Goal: Navigation & Orientation: Find specific page/section

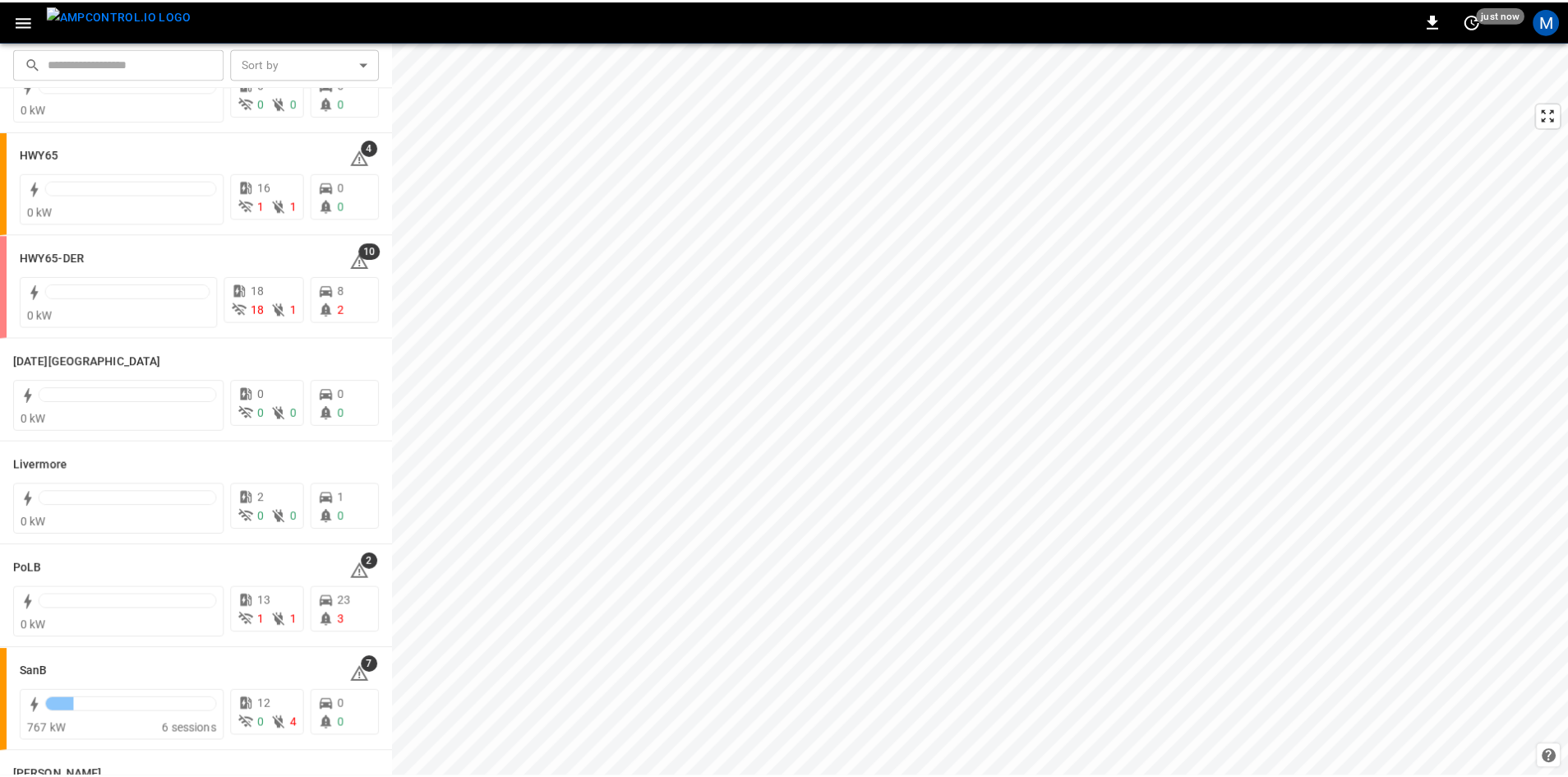
scroll to position [165, 0]
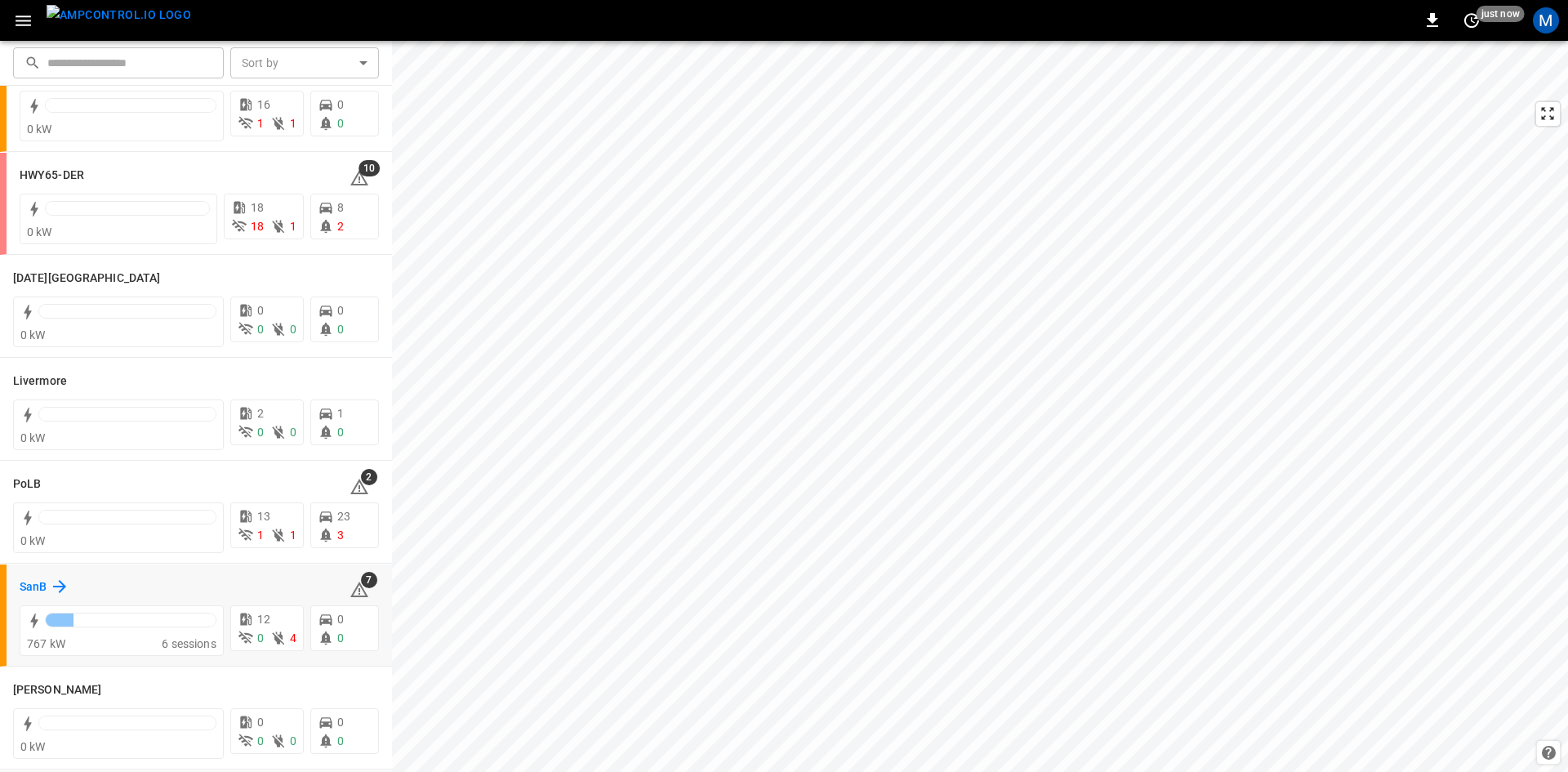
click at [41, 592] on h6 "SanB" at bounding box center [32, 587] width 27 height 18
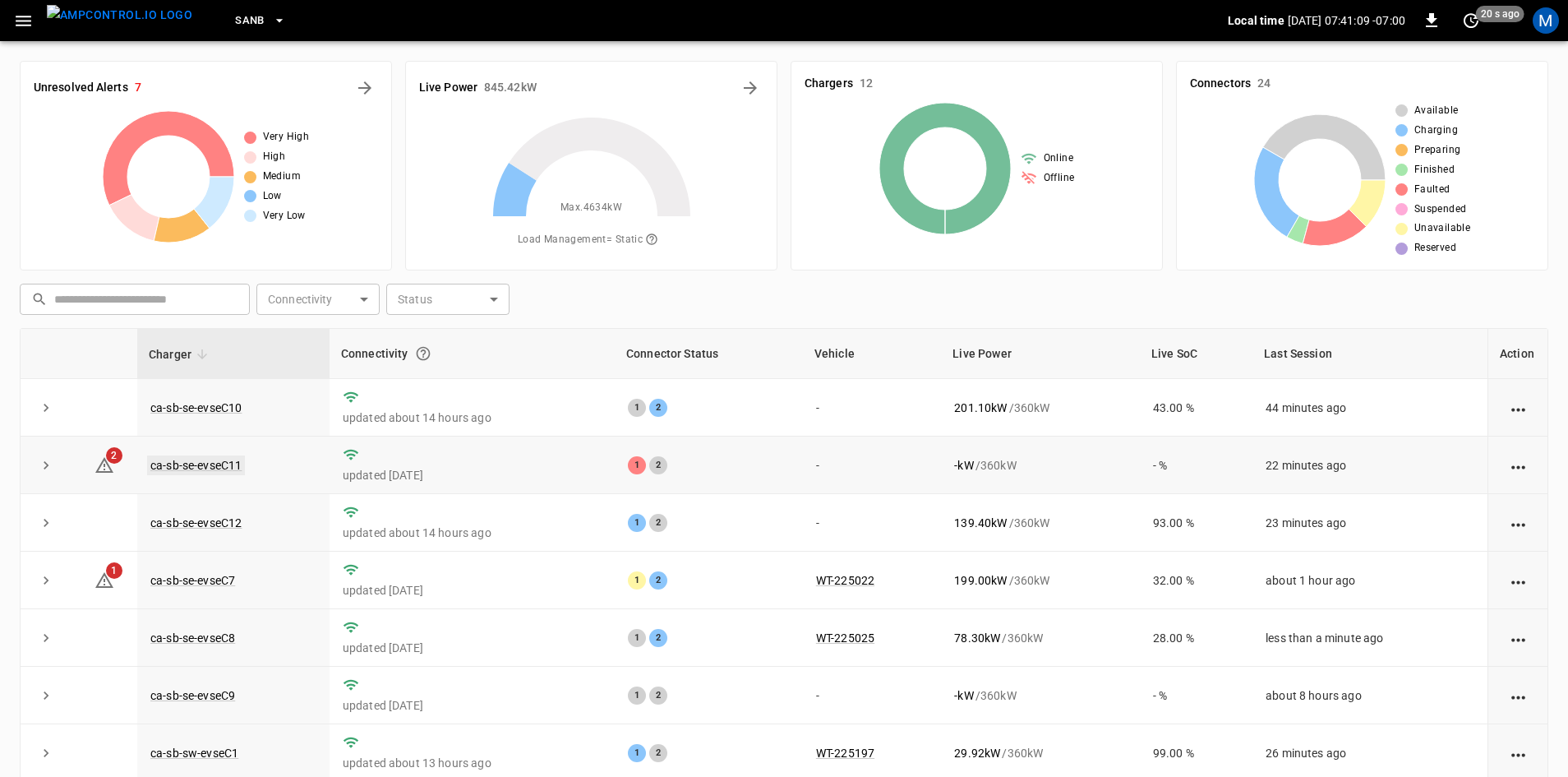
click at [185, 462] on link "ca-sb-se-evseC11" at bounding box center [195, 465] width 98 height 19
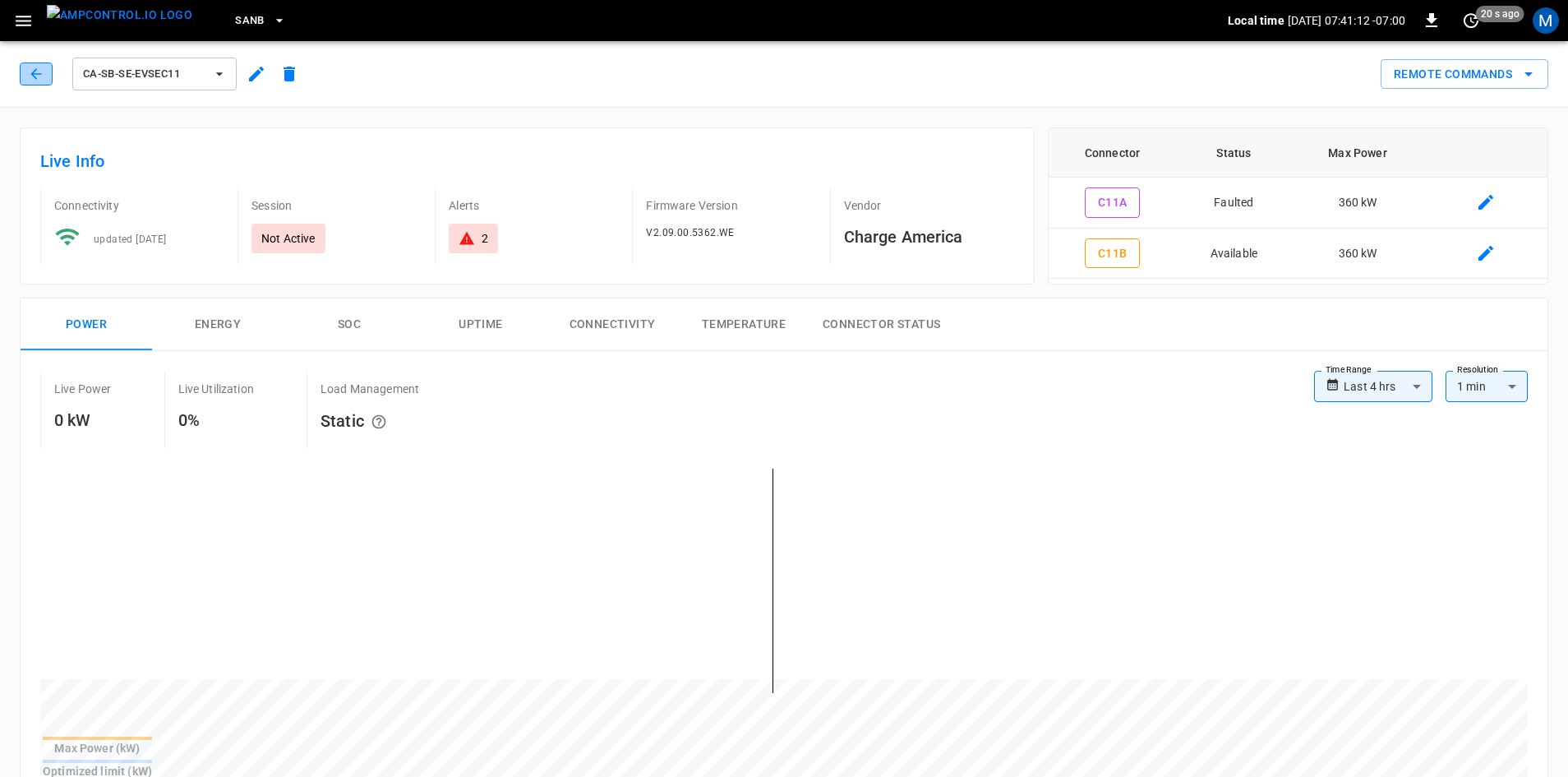
click at [31, 76] on icon "button" at bounding box center [36, 74] width 17 height 17
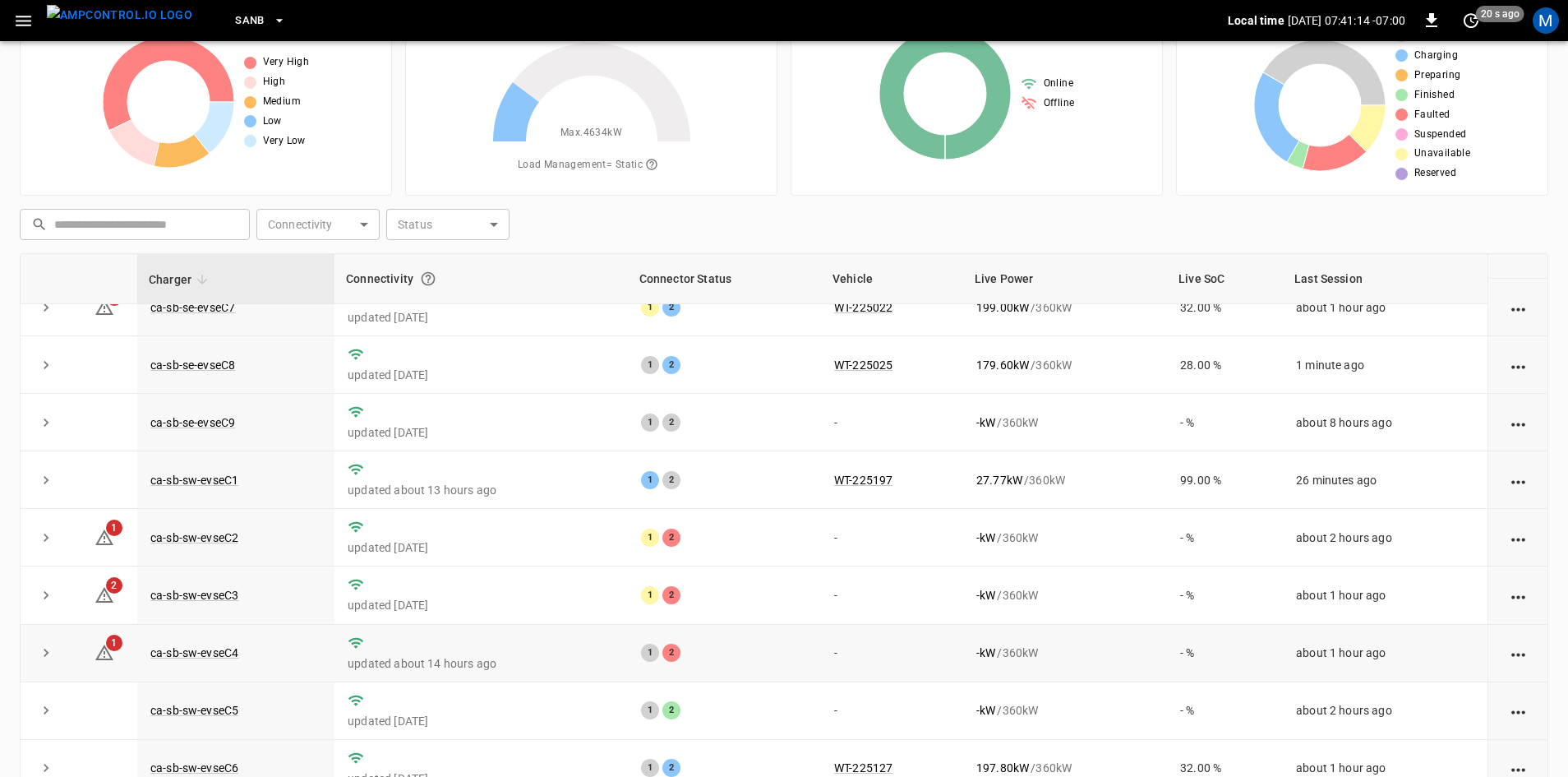
scroll to position [159, 0]
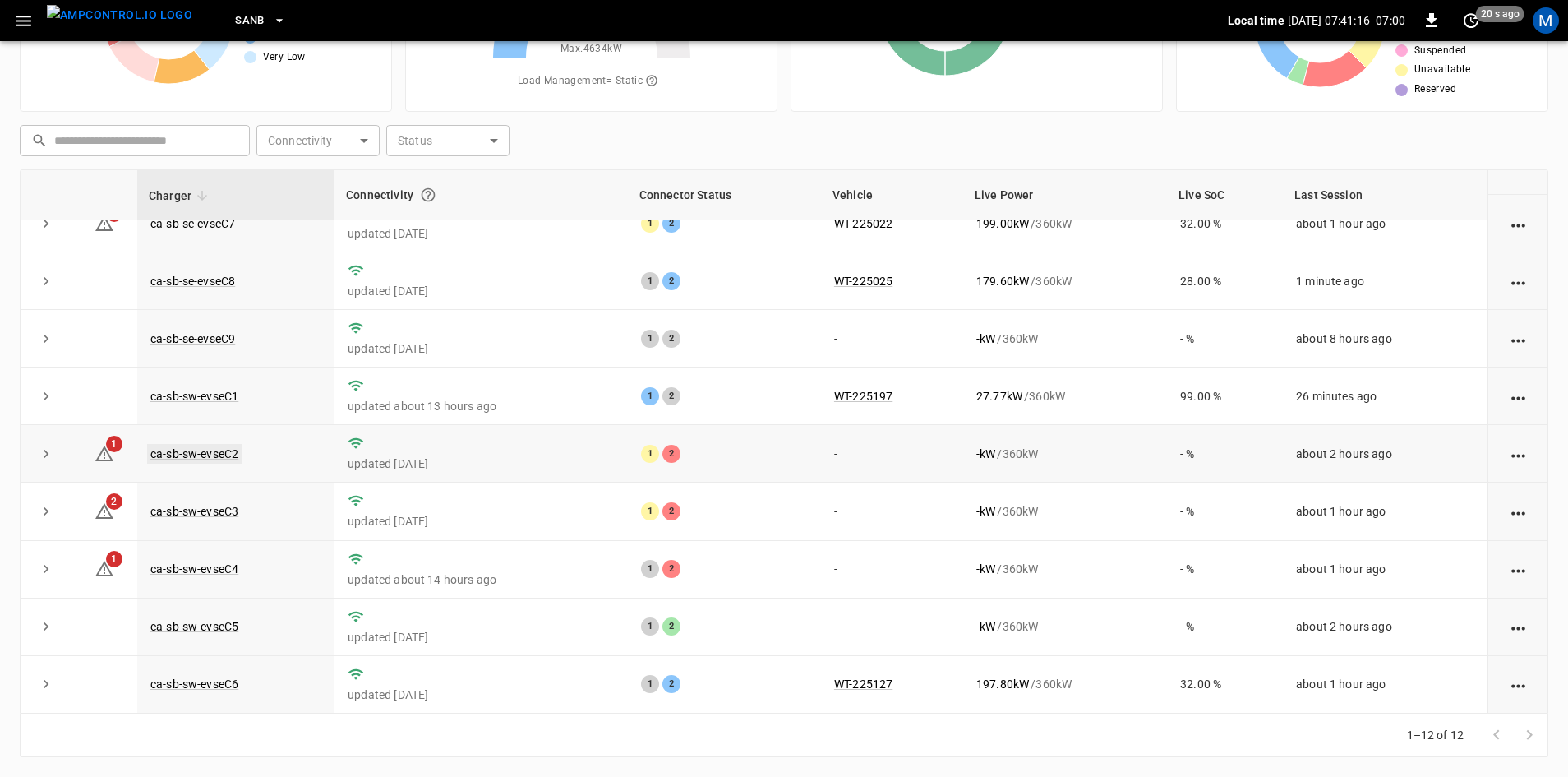
click at [222, 446] on link "ca-sb-sw-evseC2" at bounding box center [194, 454] width 94 height 19
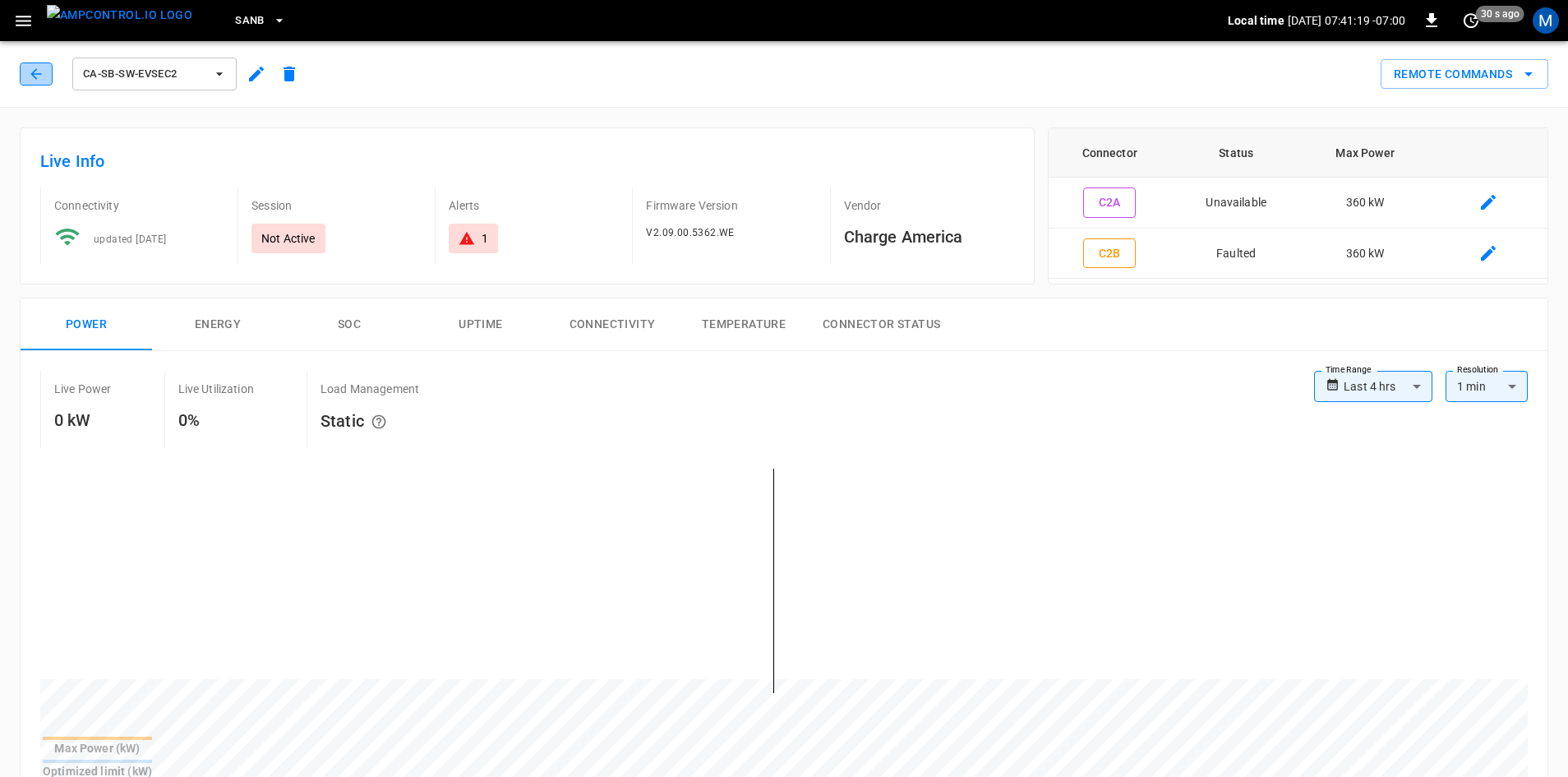
click at [34, 71] on icon "button" at bounding box center [36, 73] width 11 height 11
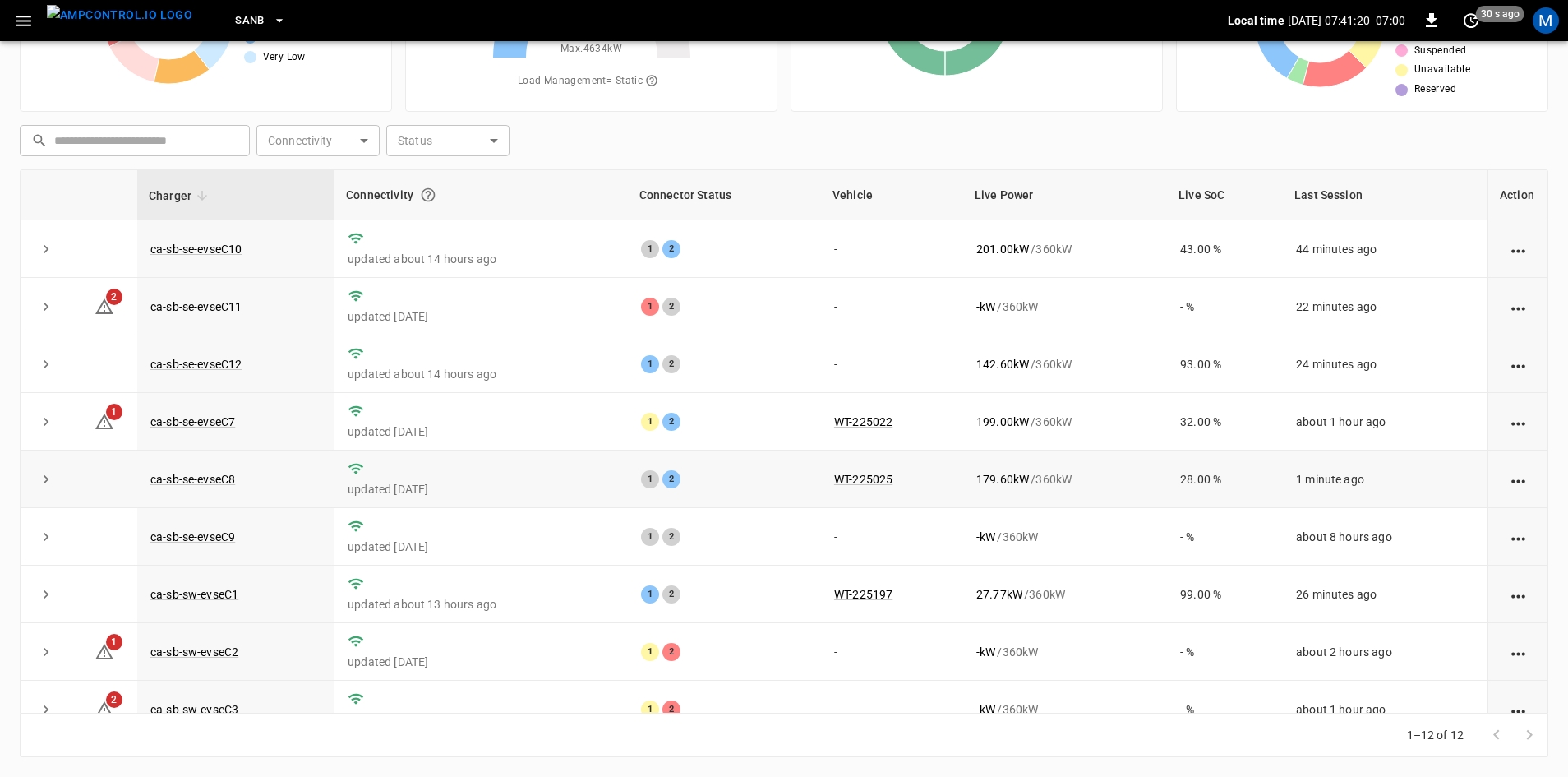
scroll to position [208, 0]
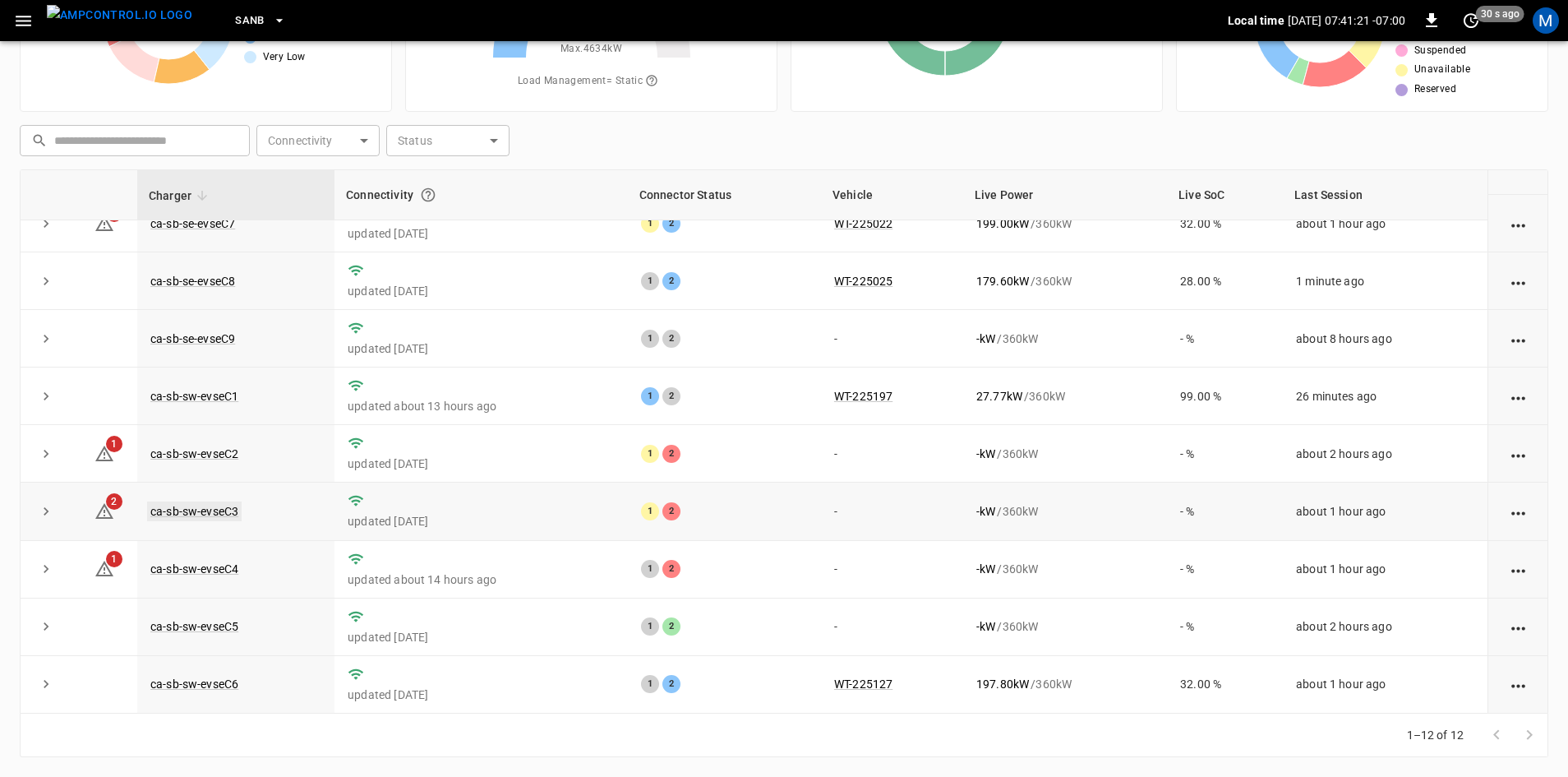
click at [185, 501] on link "ca-sb-sw-evseC3" at bounding box center [194, 511] width 94 height 19
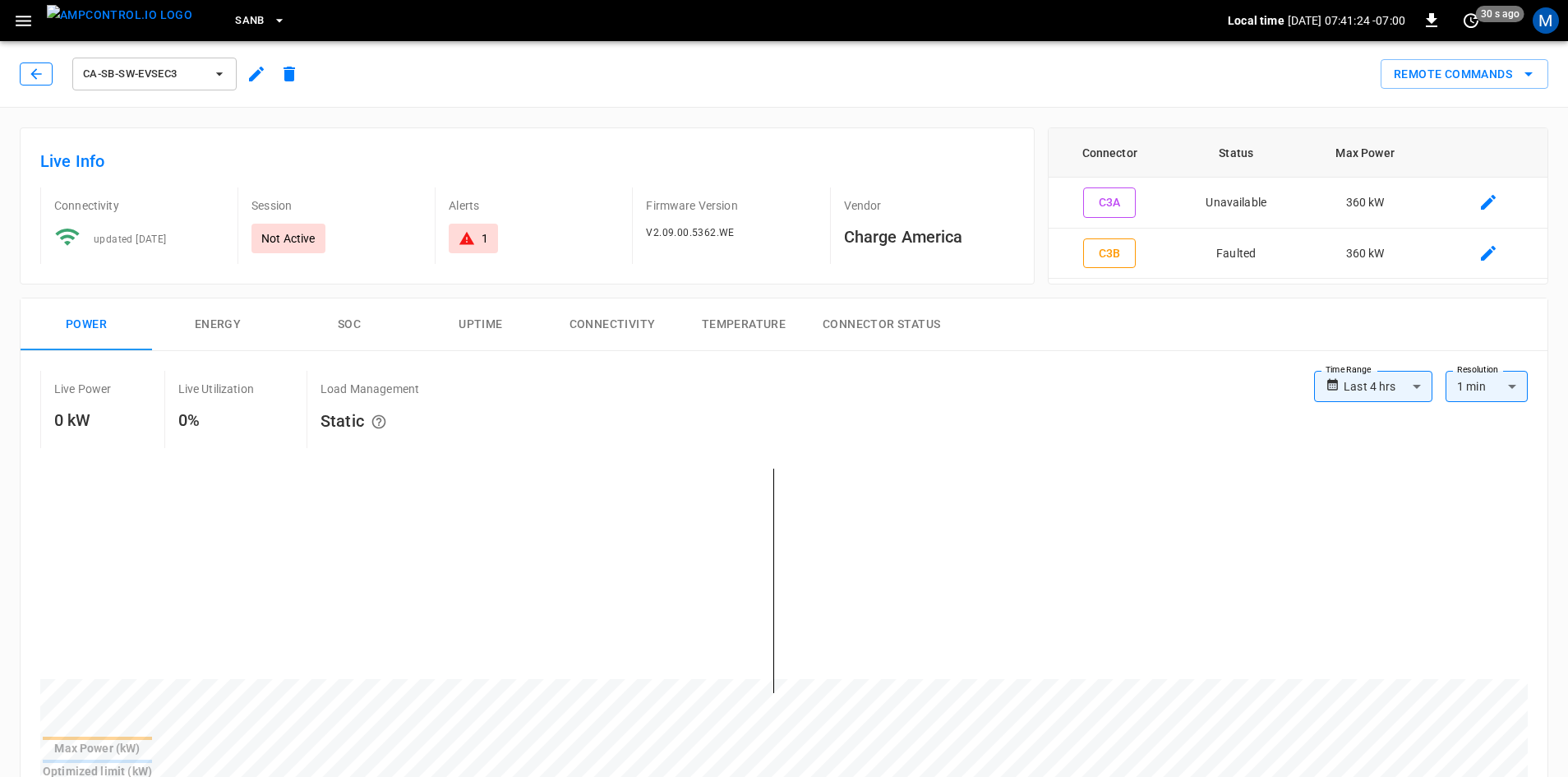
click at [42, 75] on icon "button" at bounding box center [36, 74] width 17 height 17
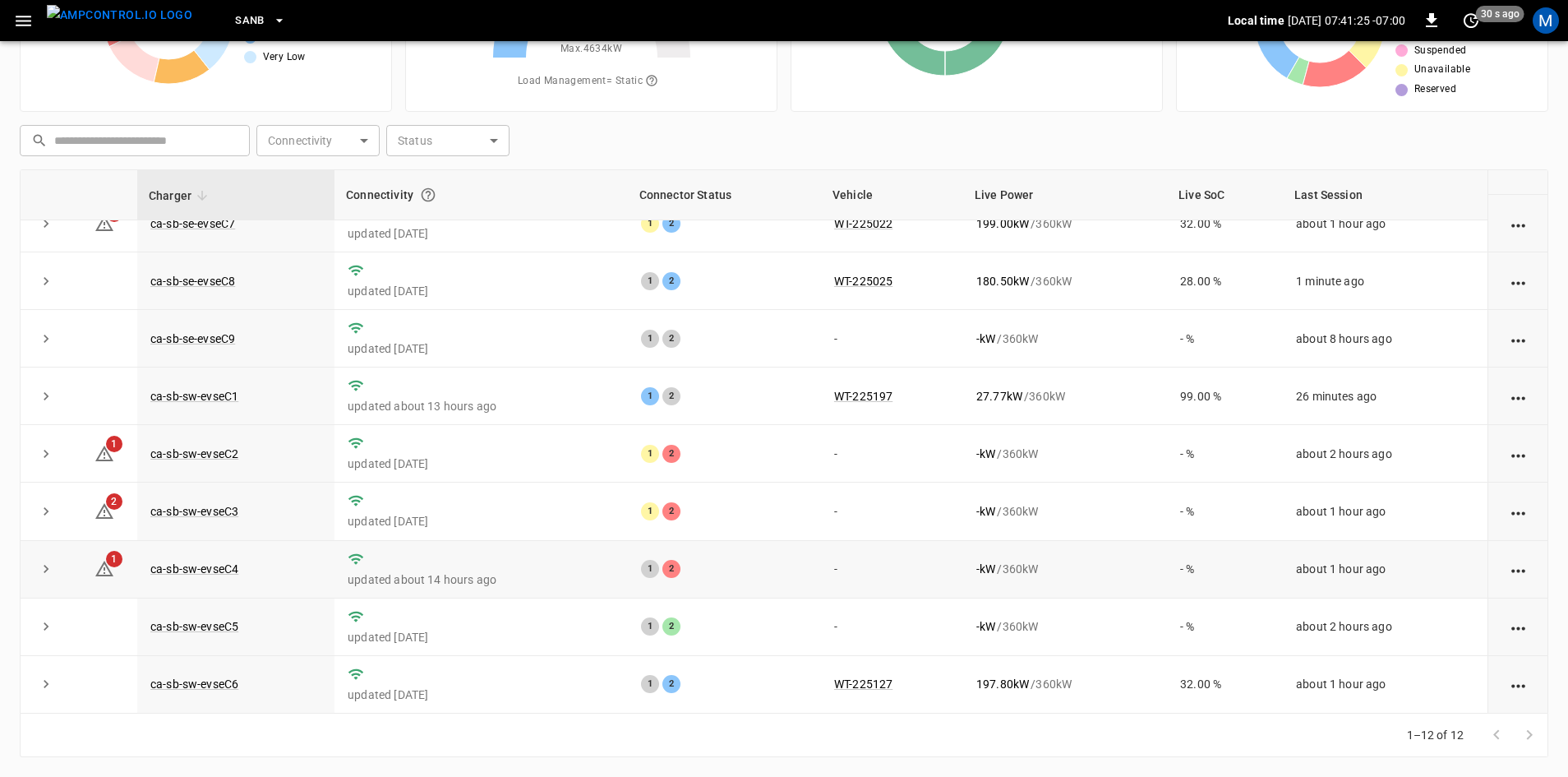
scroll to position [208, 0]
click at [221, 565] on link "ca-sb-sw-evseC4" at bounding box center [194, 569] width 94 height 19
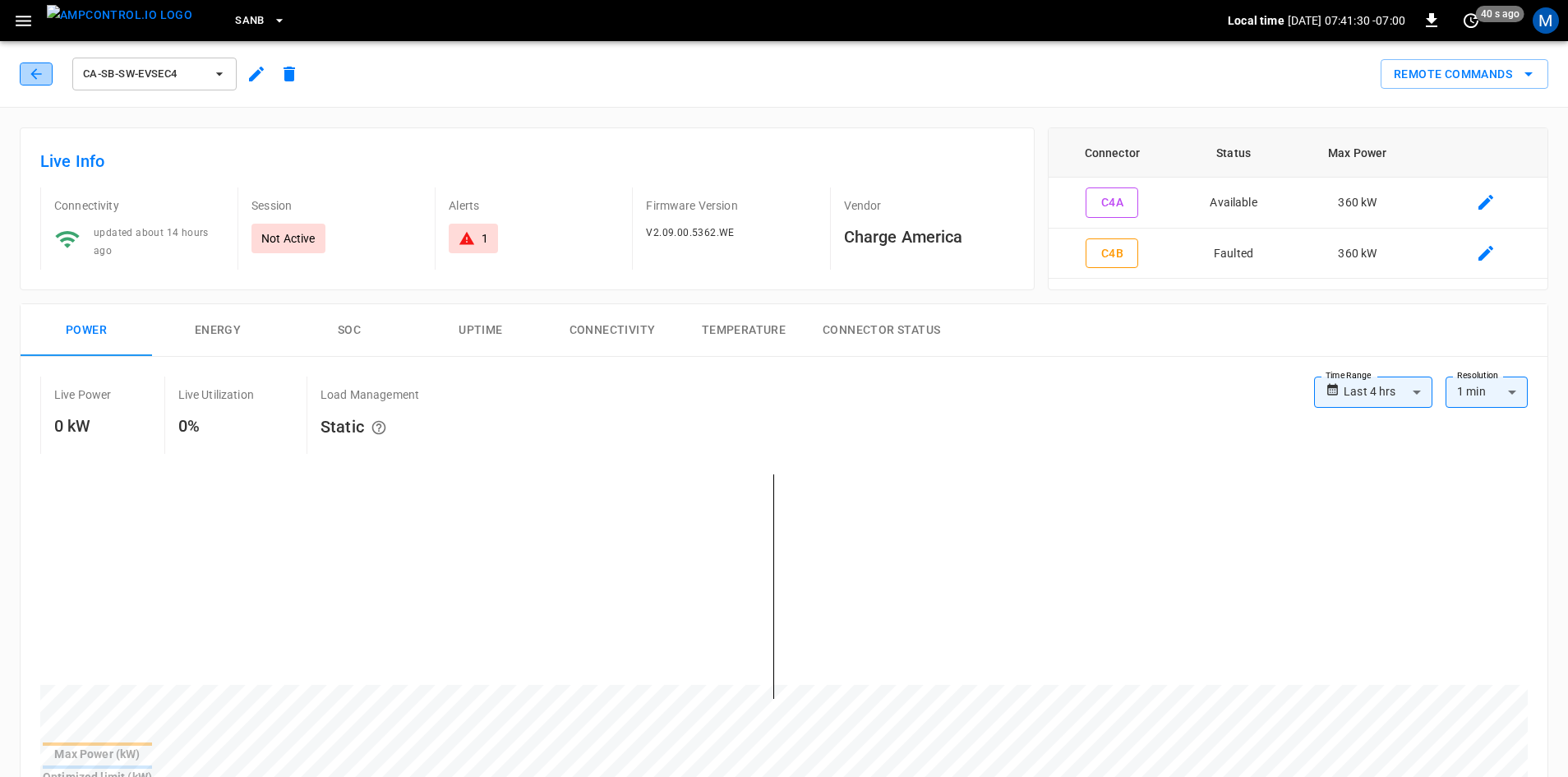
click at [34, 78] on icon "button" at bounding box center [36, 74] width 17 height 17
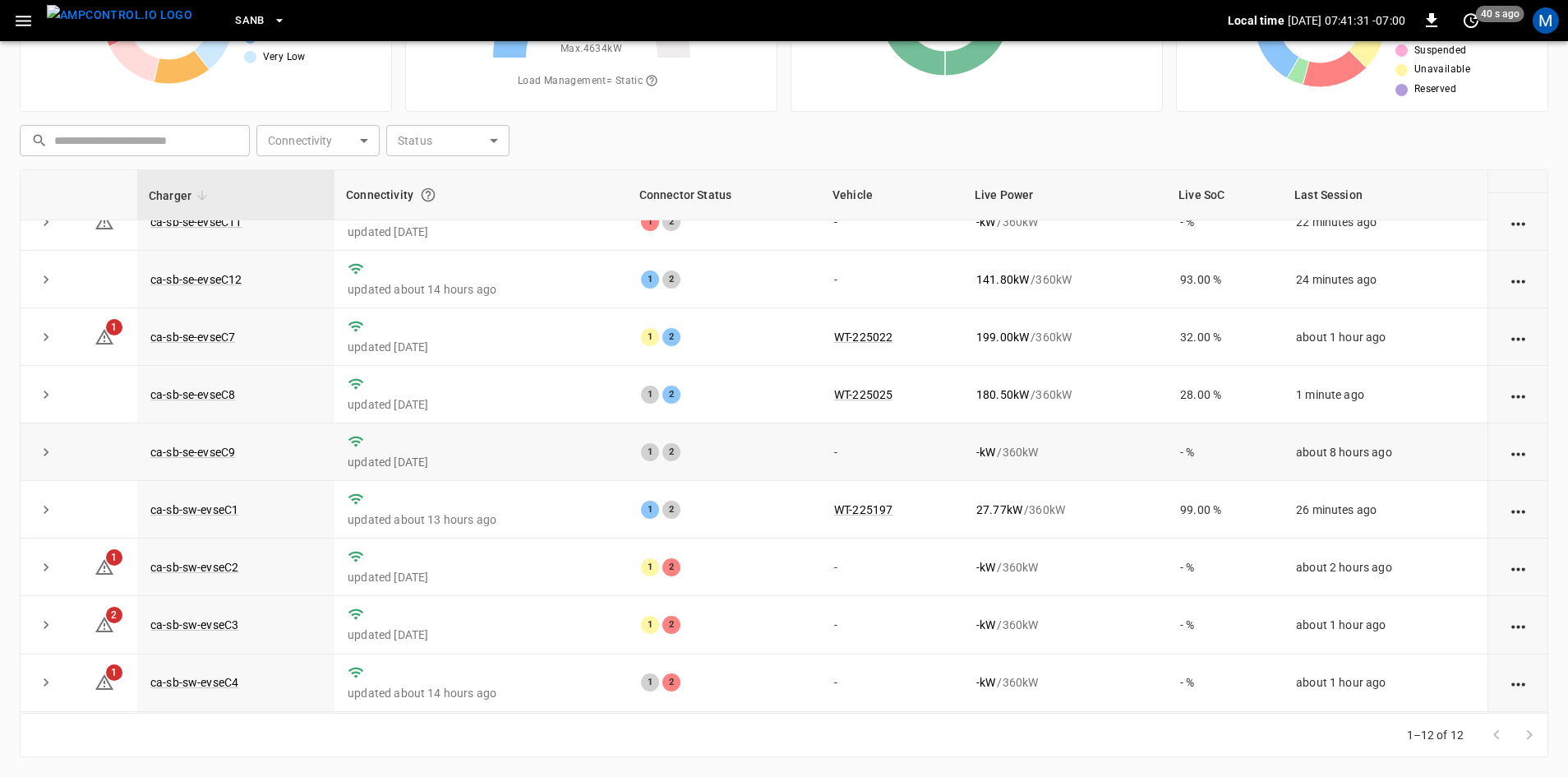
scroll to position [208, 0]
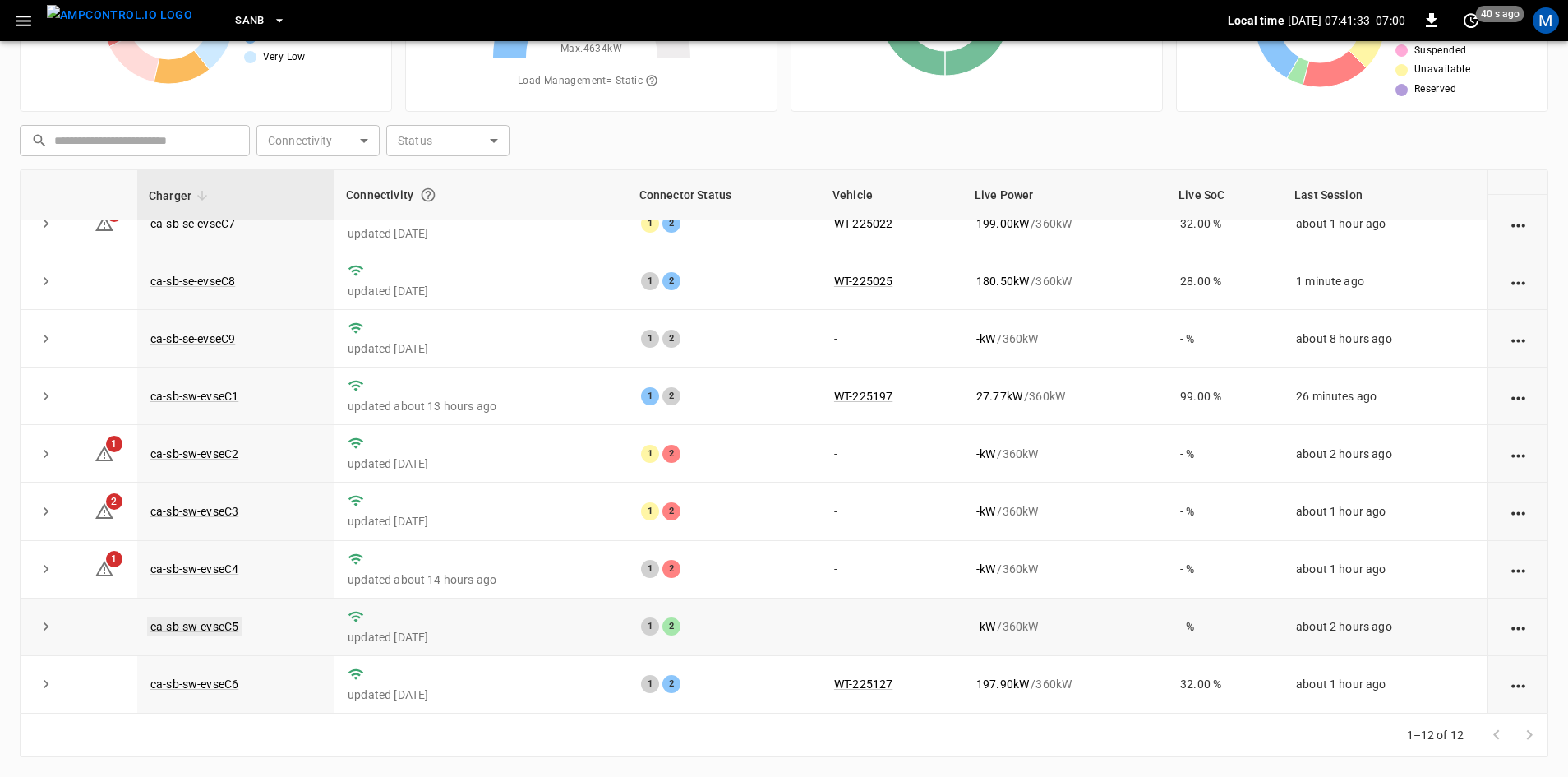
click at [196, 628] on link "ca-sb-sw-evseC5" at bounding box center [194, 626] width 94 height 19
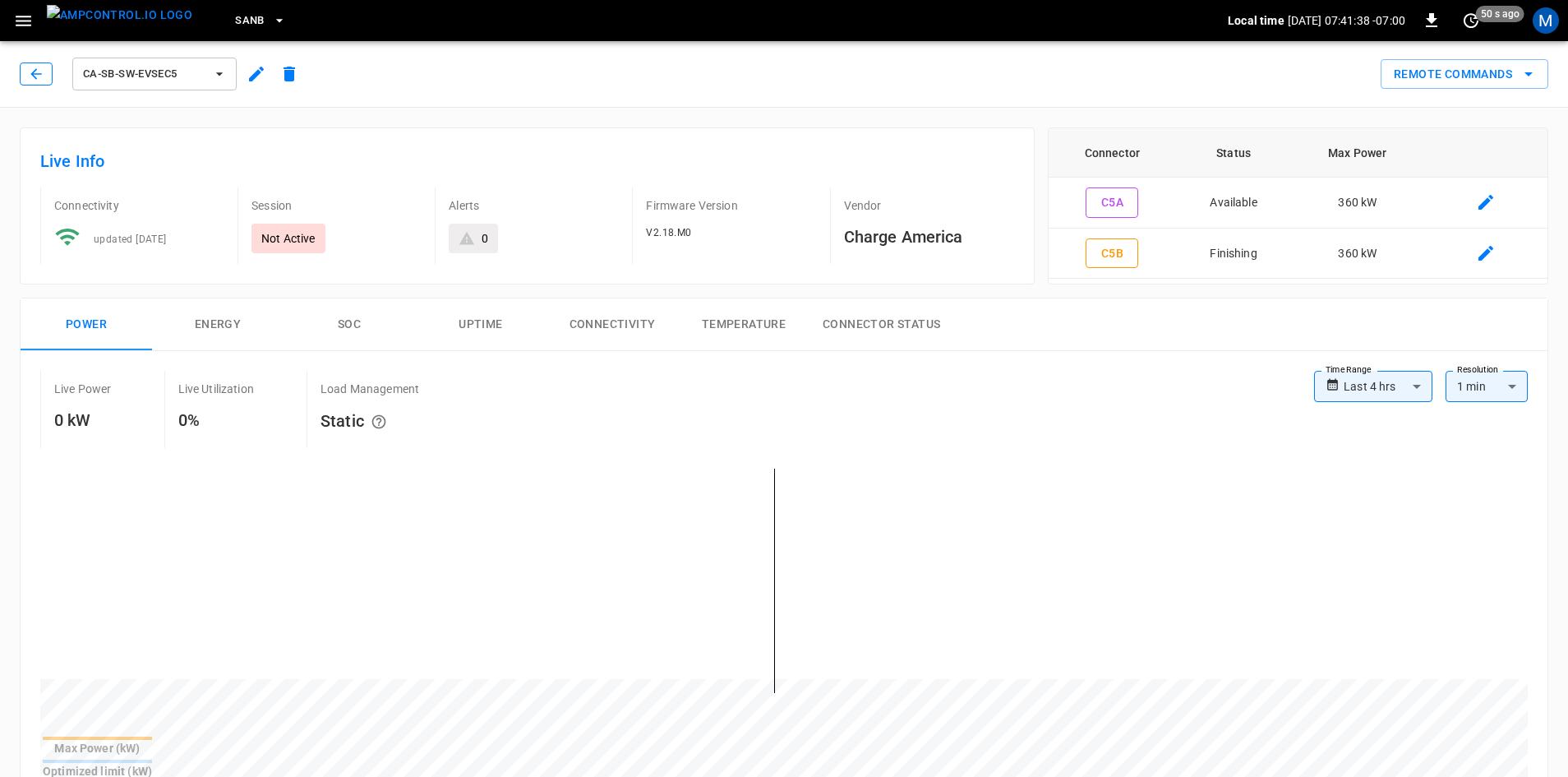
click at [40, 80] on icon "button" at bounding box center [36, 74] width 17 height 17
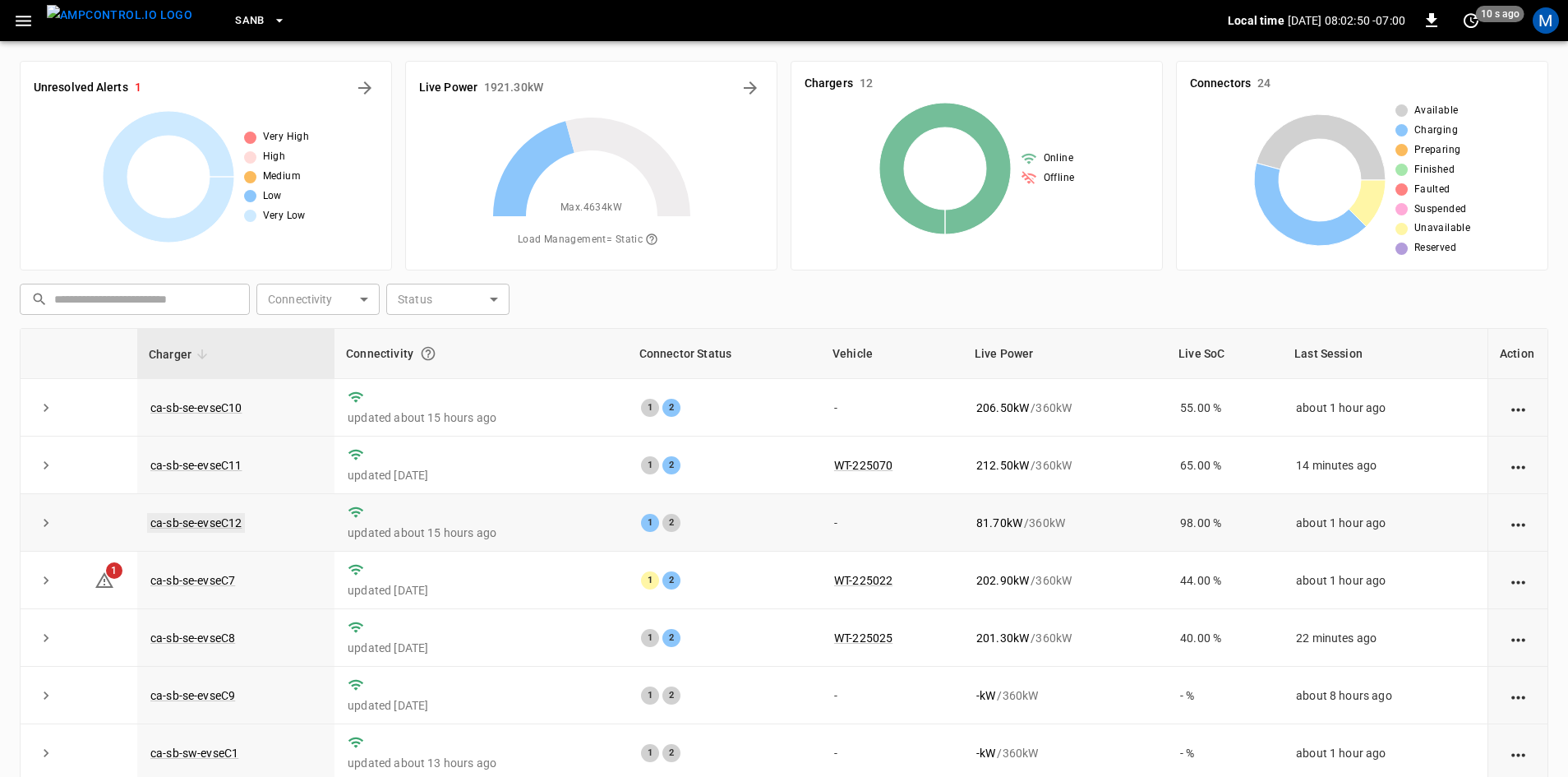
click at [225, 522] on link "ca-sb-se-evseC12" at bounding box center [195, 522] width 98 height 19
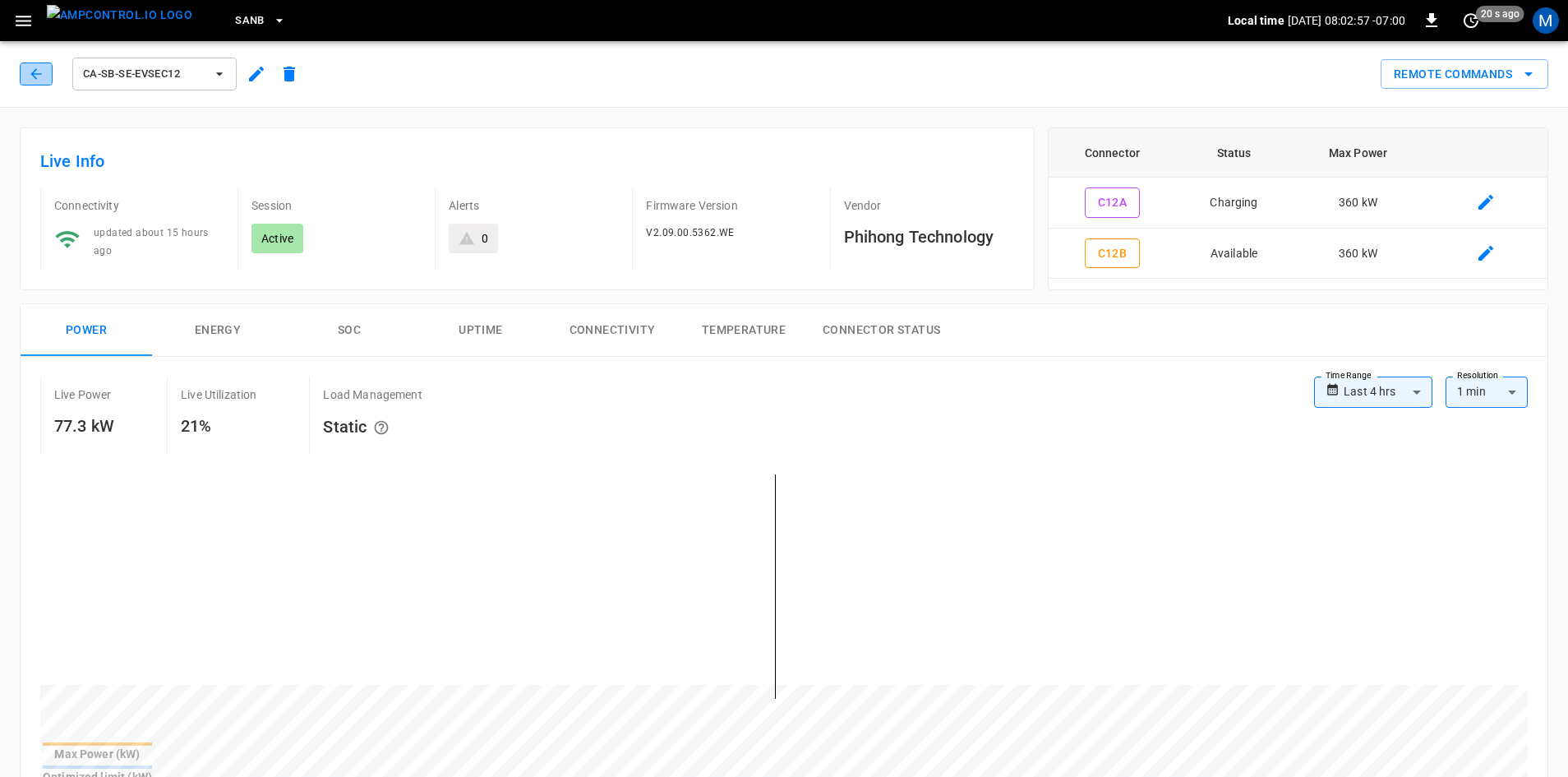
click at [38, 75] on icon "button" at bounding box center [36, 74] width 17 height 17
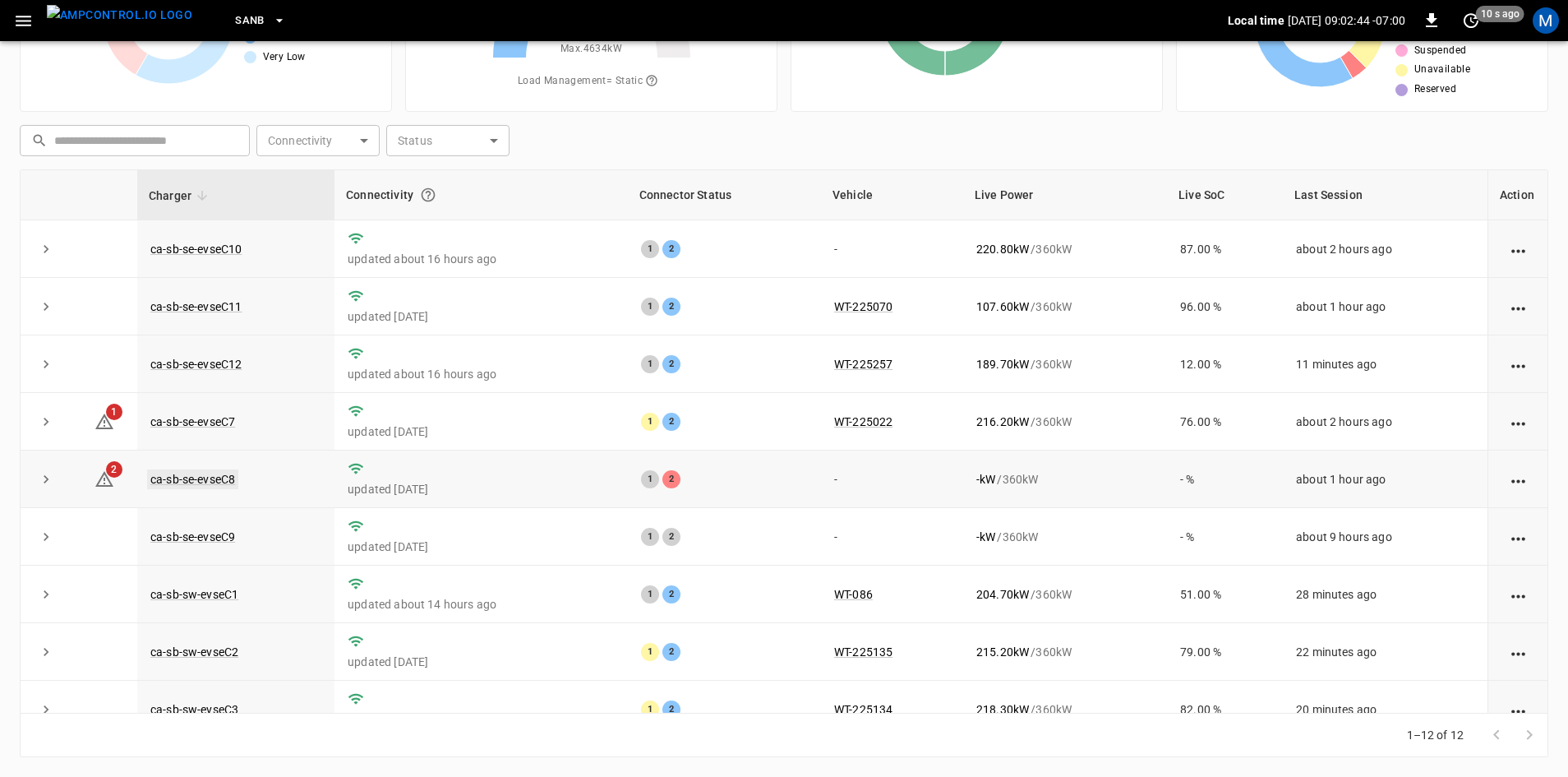
click at [209, 482] on link "ca-sb-se-evseC8" at bounding box center [193, 479] width 92 height 19
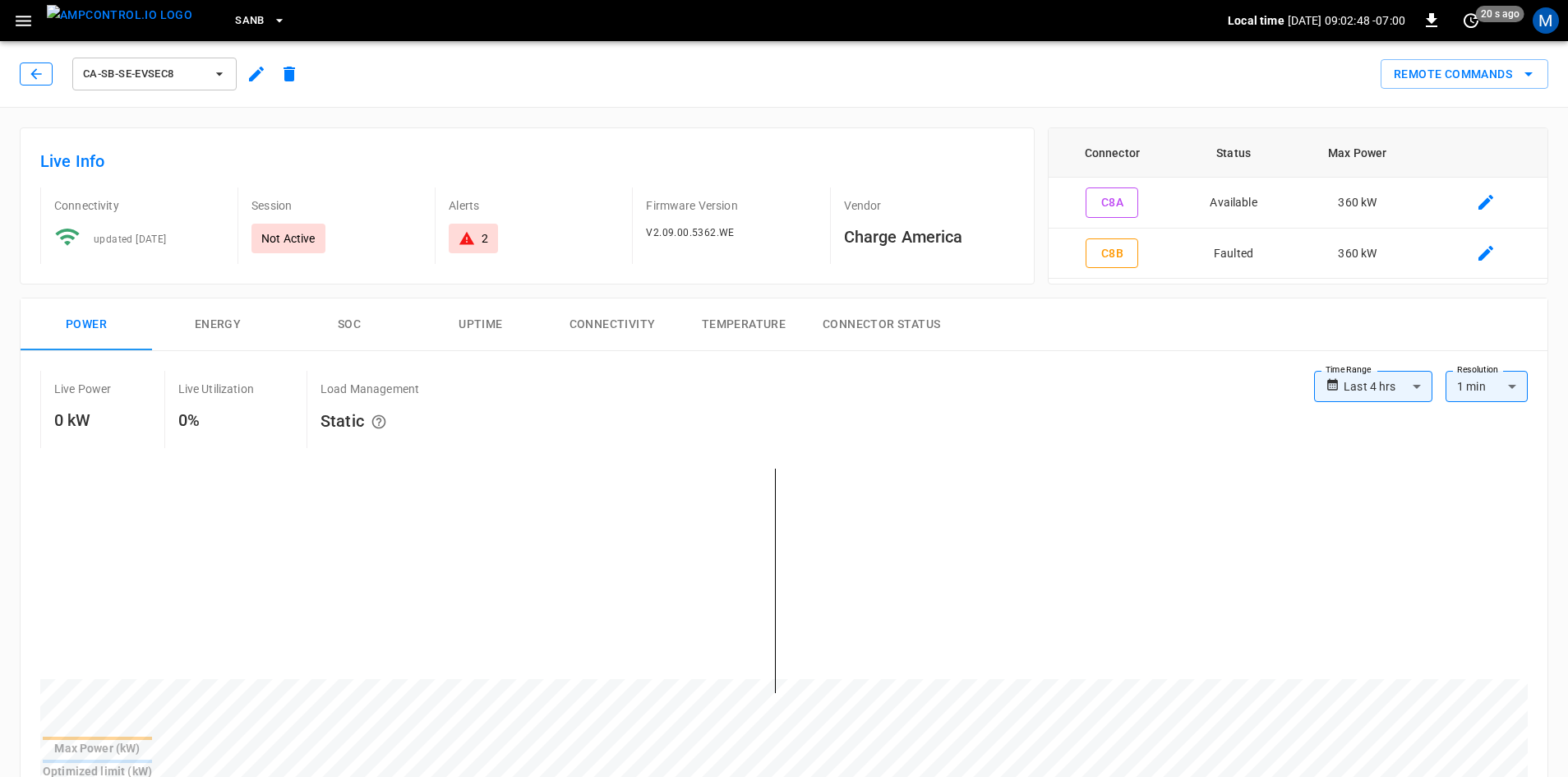
click at [21, 75] on button "button" at bounding box center [35, 74] width 33 height 23
